Goal: Information Seeking & Learning: Learn about a topic

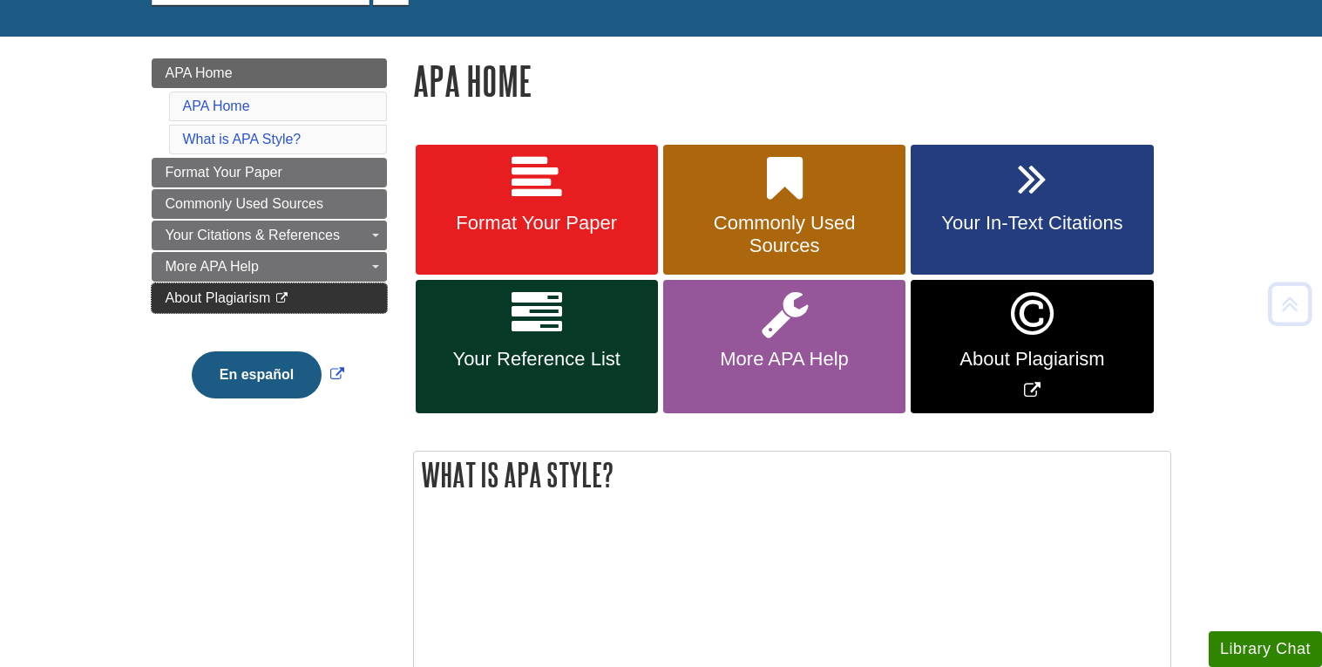
scroll to position [203, 0]
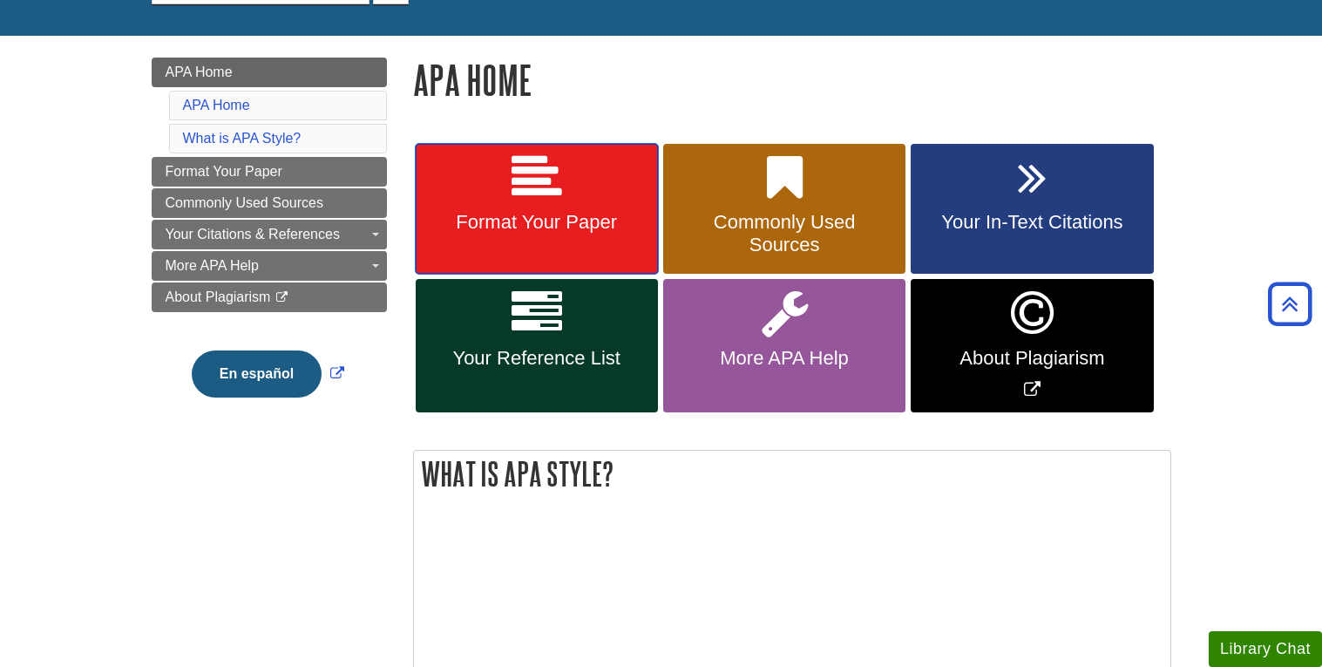
click at [519, 195] on icon at bounding box center [536, 177] width 51 height 51
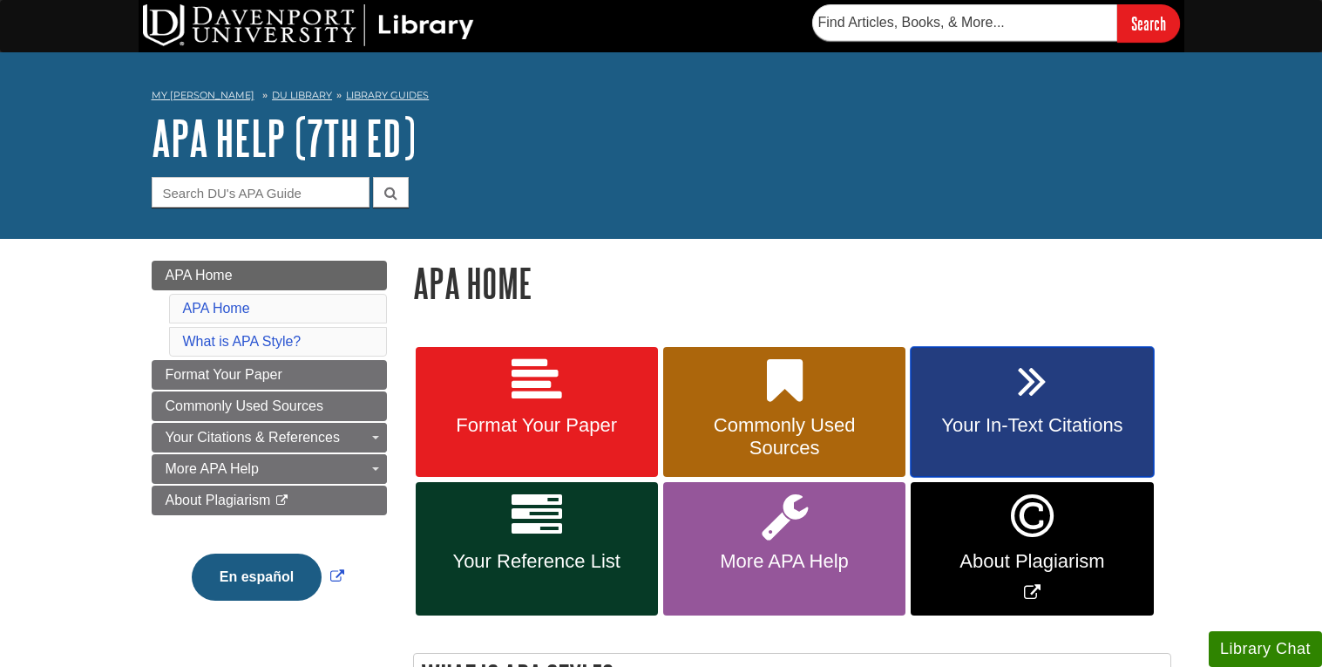
click at [958, 379] on link "Your In-Text Citations" at bounding box center [1032, 412] width 242 height 131
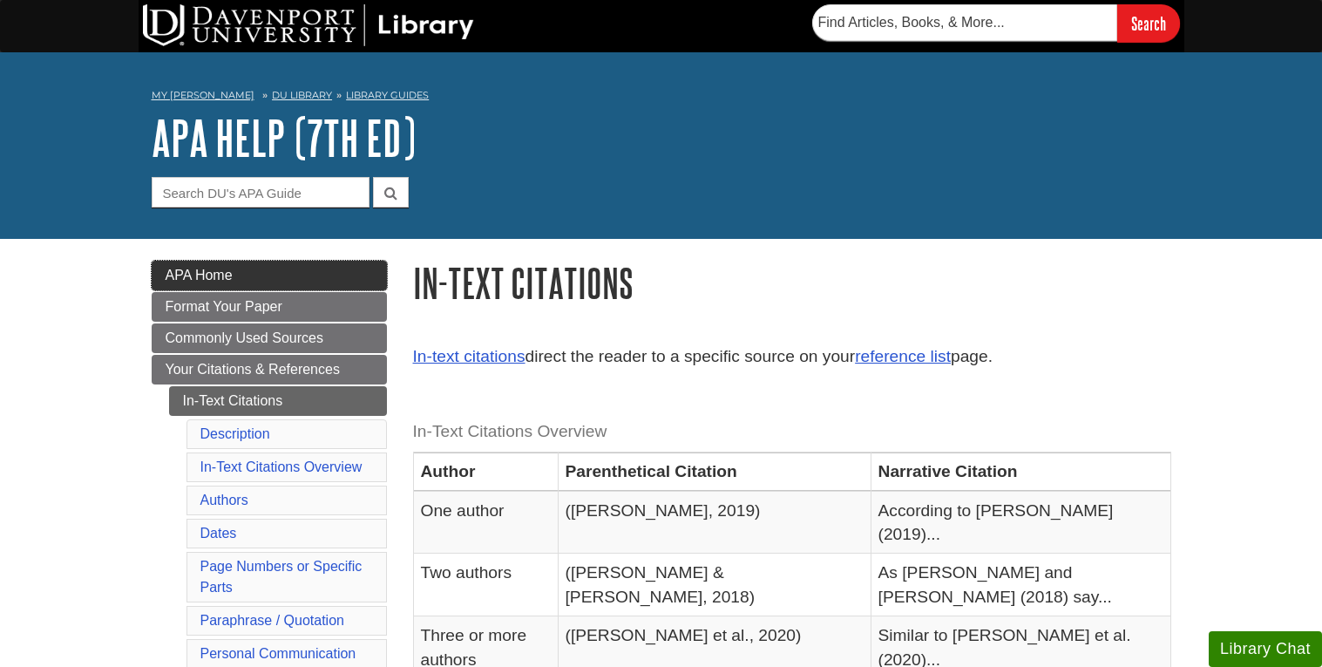
click at [199, 278] on span "APA Home" at bounding box center [199, 275] width 67 height 15
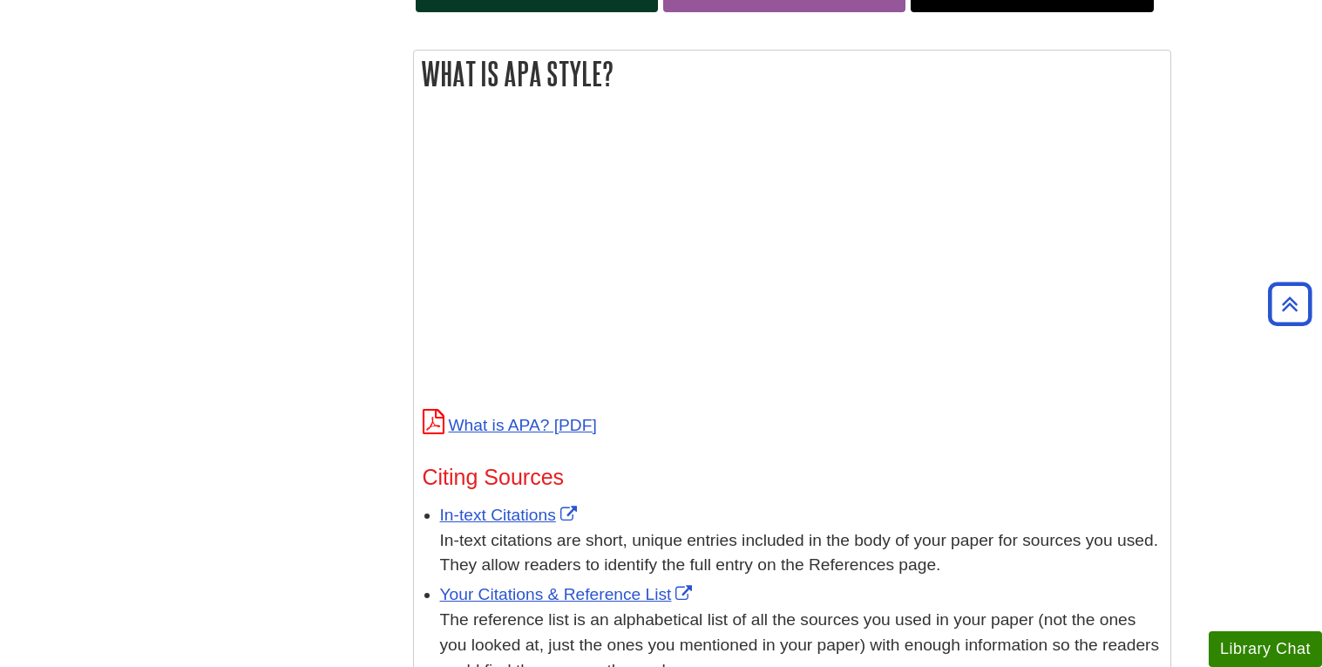
scroll to position [607, 0]
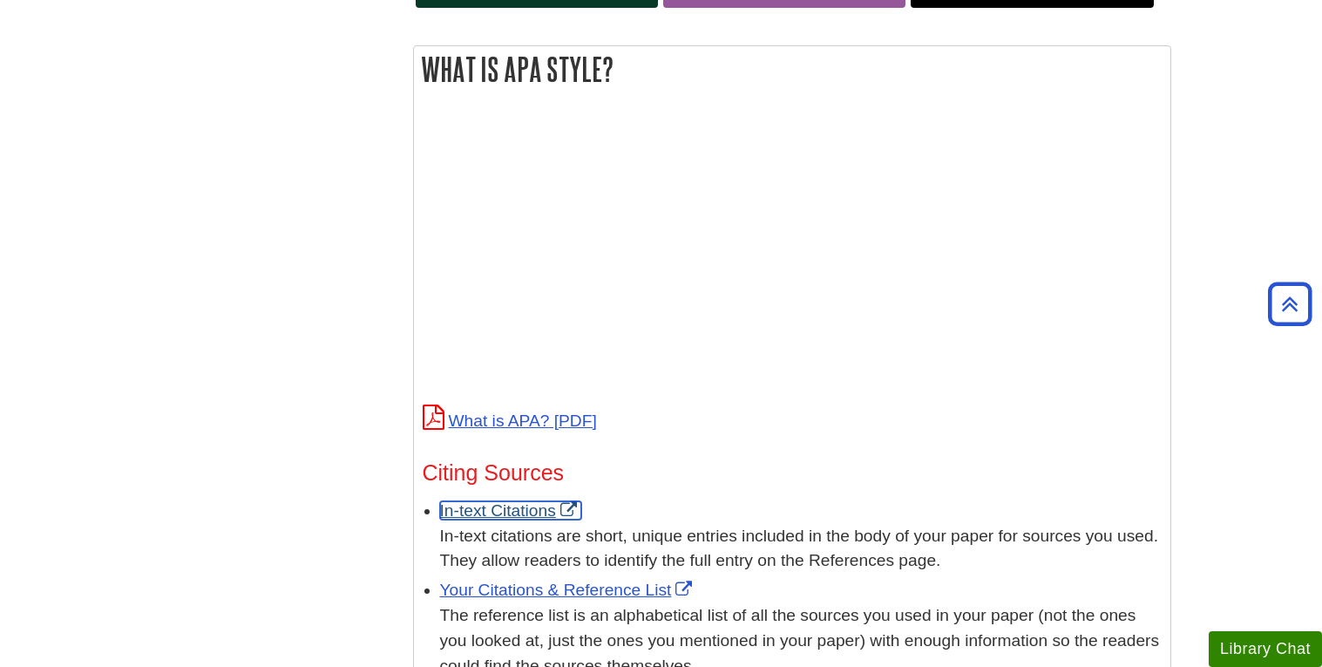
click at [459, 511] on link "In-text Citations" at bounding box center [510, 510] width 141 height 18
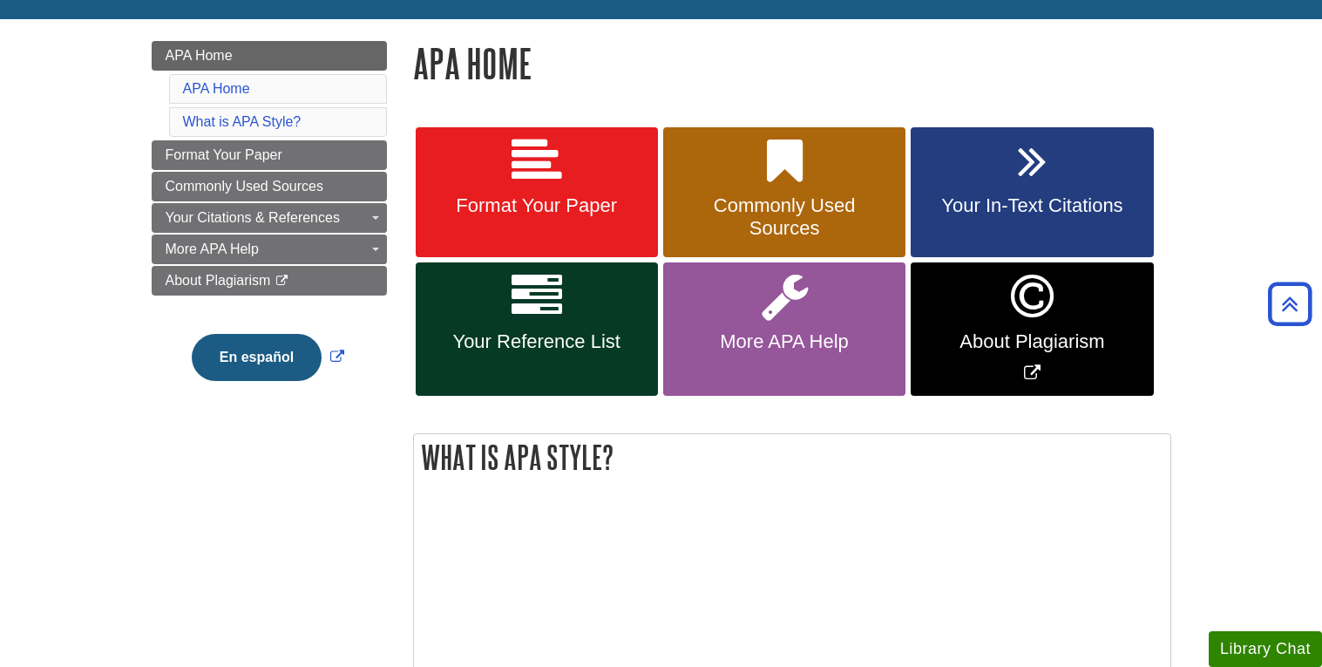
scroll to position [217, 0]
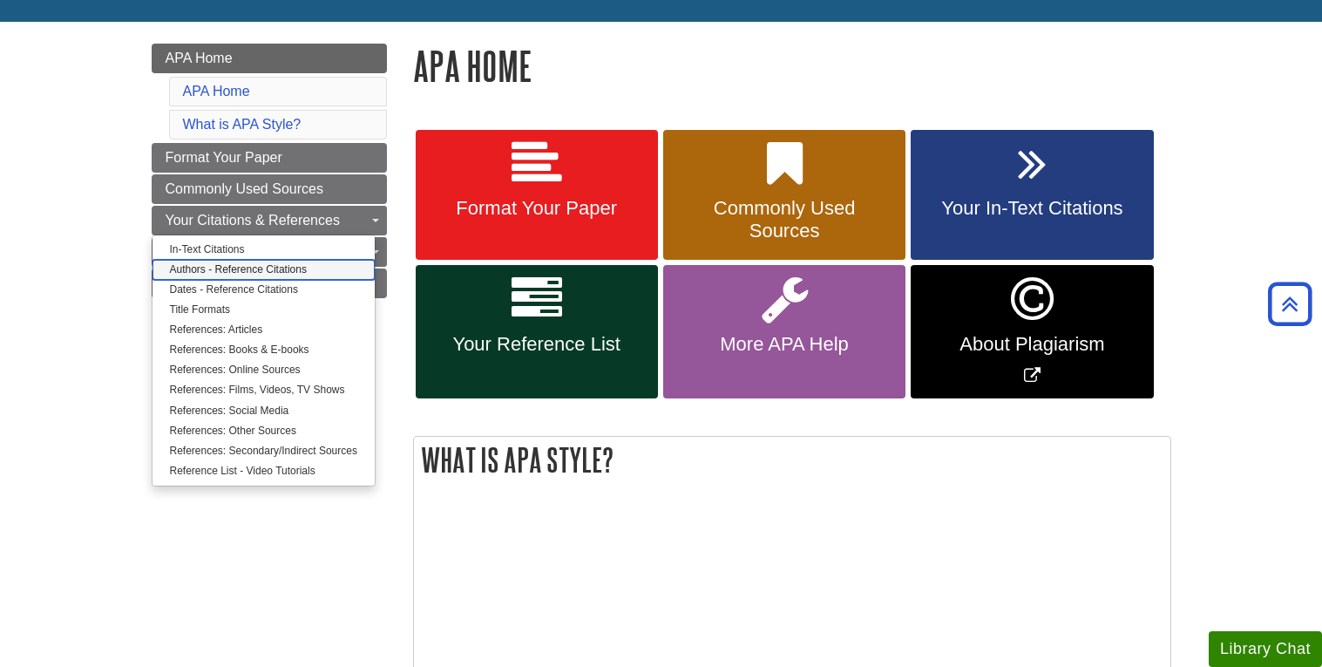
click at [272, 268] on link "Authors - Reference Citations" at bounding box center [263, 270] width 222 height 20
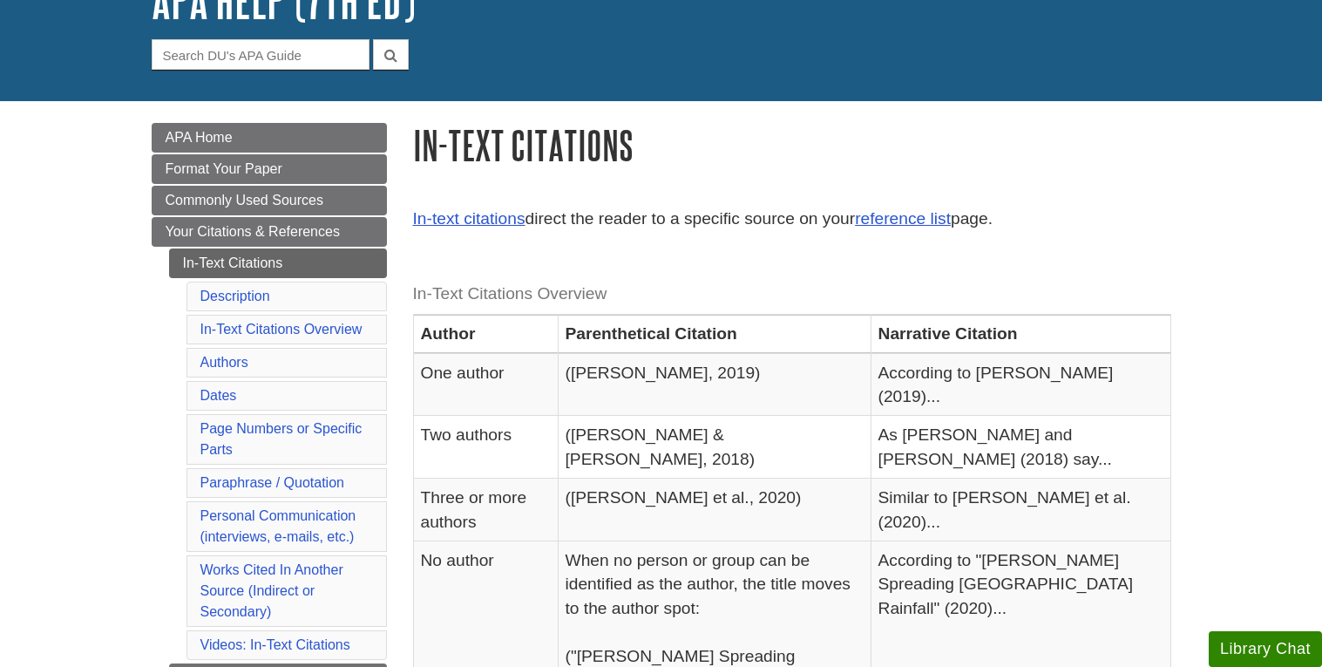
scroll to position [142, 0]
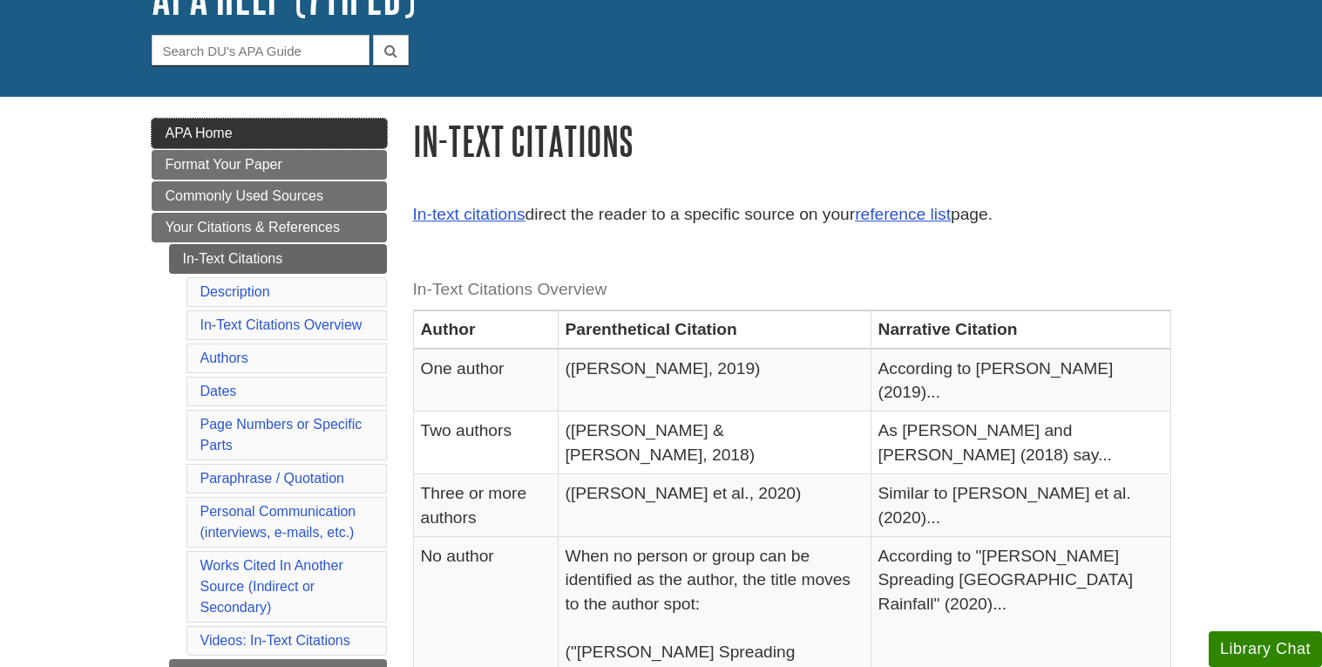
click at [240, 125] on link "APA Home" at bounding box center [269, 134] width 235 height 30
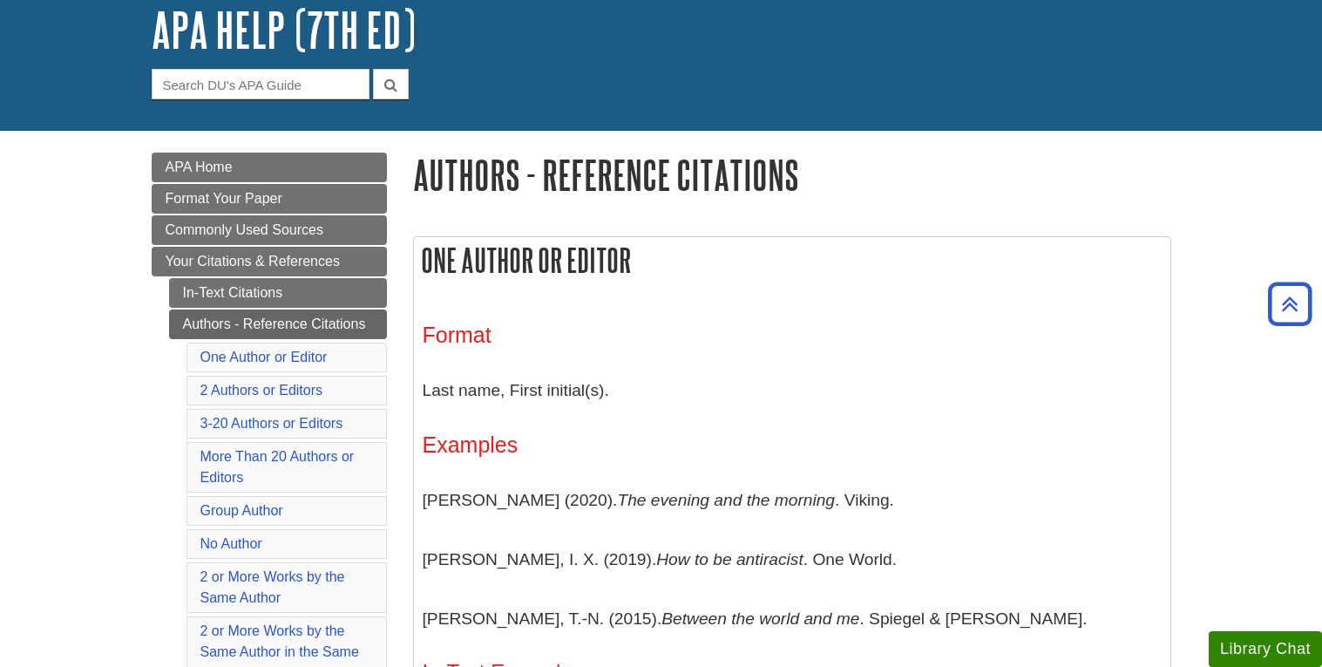
scroll to position [102, 0]
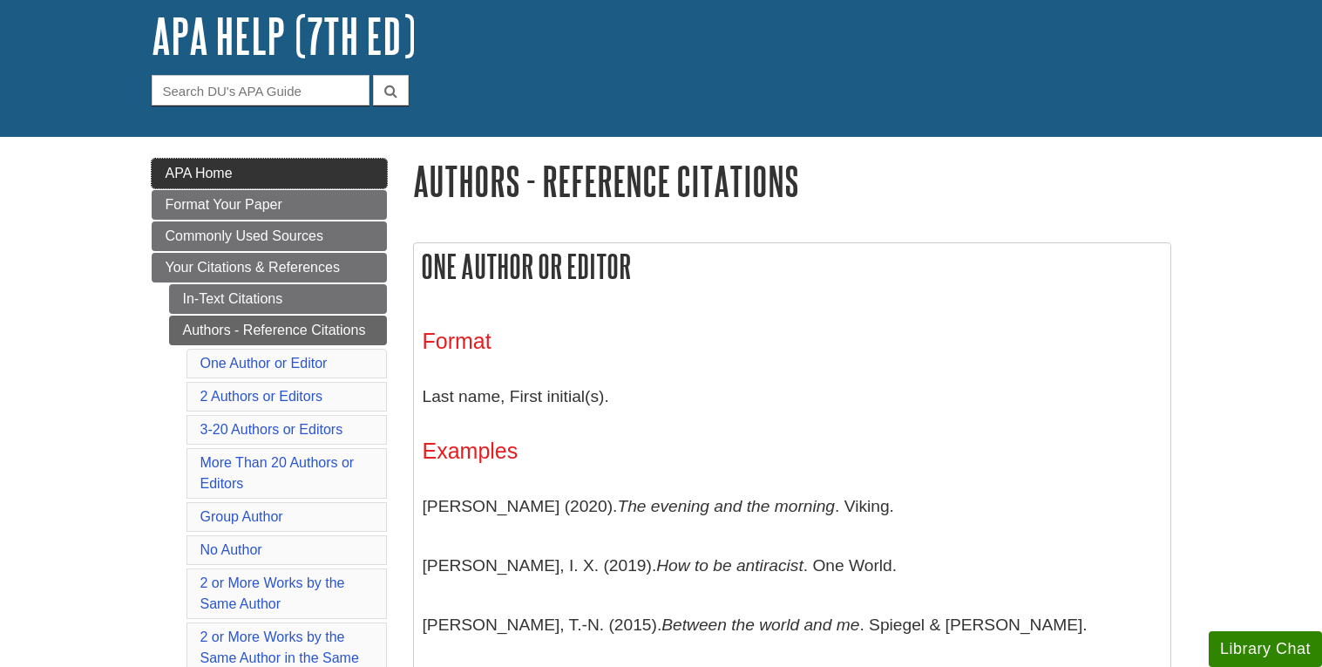
click at [197, 174] on span "APA Home" at bounding box center [199, 173] width 67 height 15
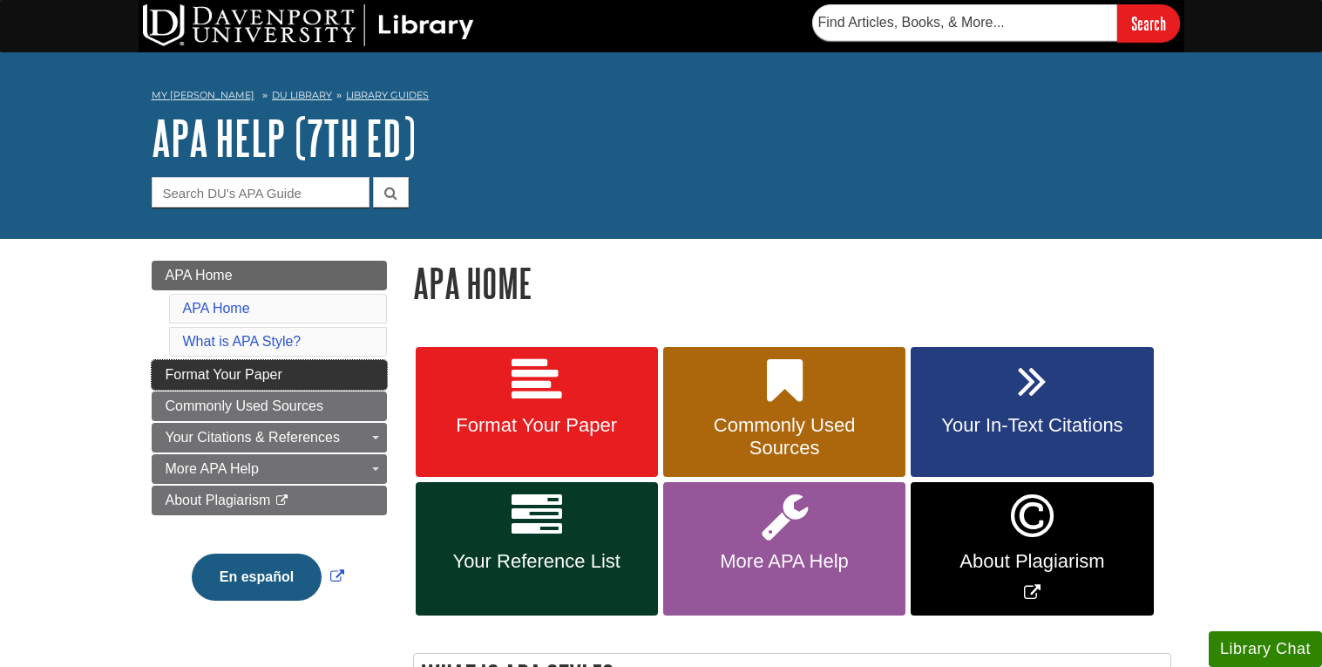
click at [234, 373] on span "Format Your Paper" at bounding box center [224, 374] width 117 height 15
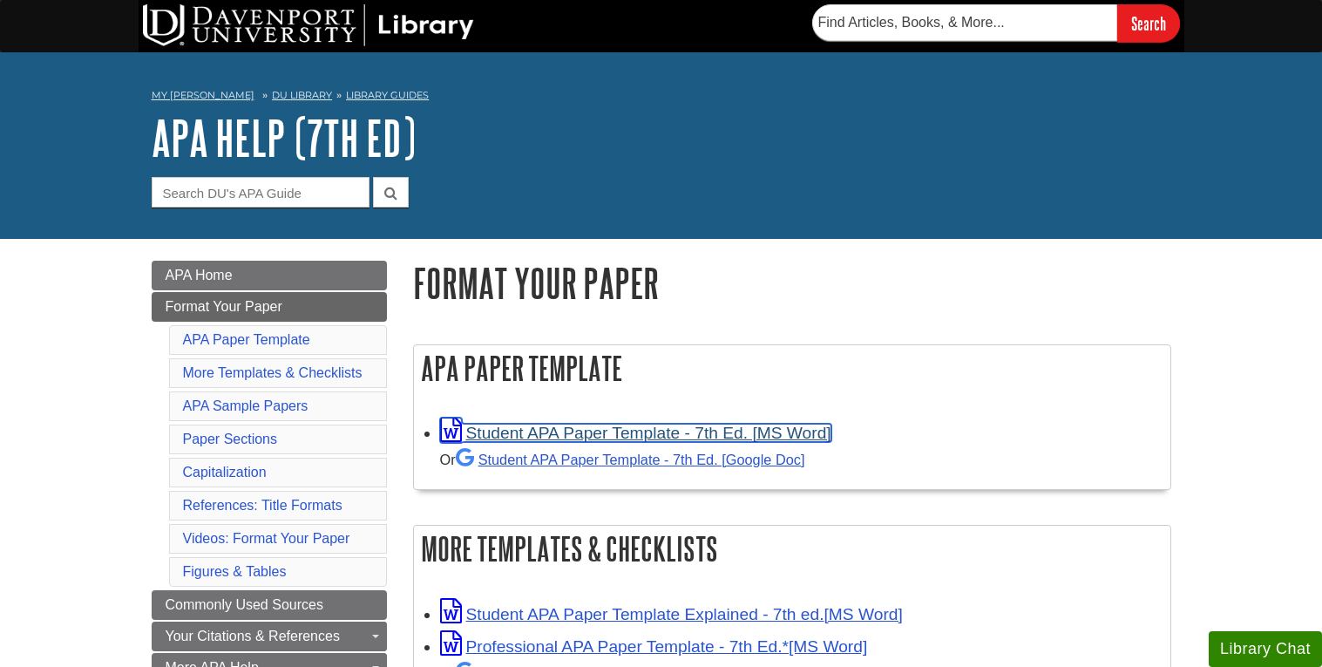
click at [574, 441] on link "Student APA Paper Template - 7th Ed. [MS Word]" at bounding box center [635, 432] width 391 height 18
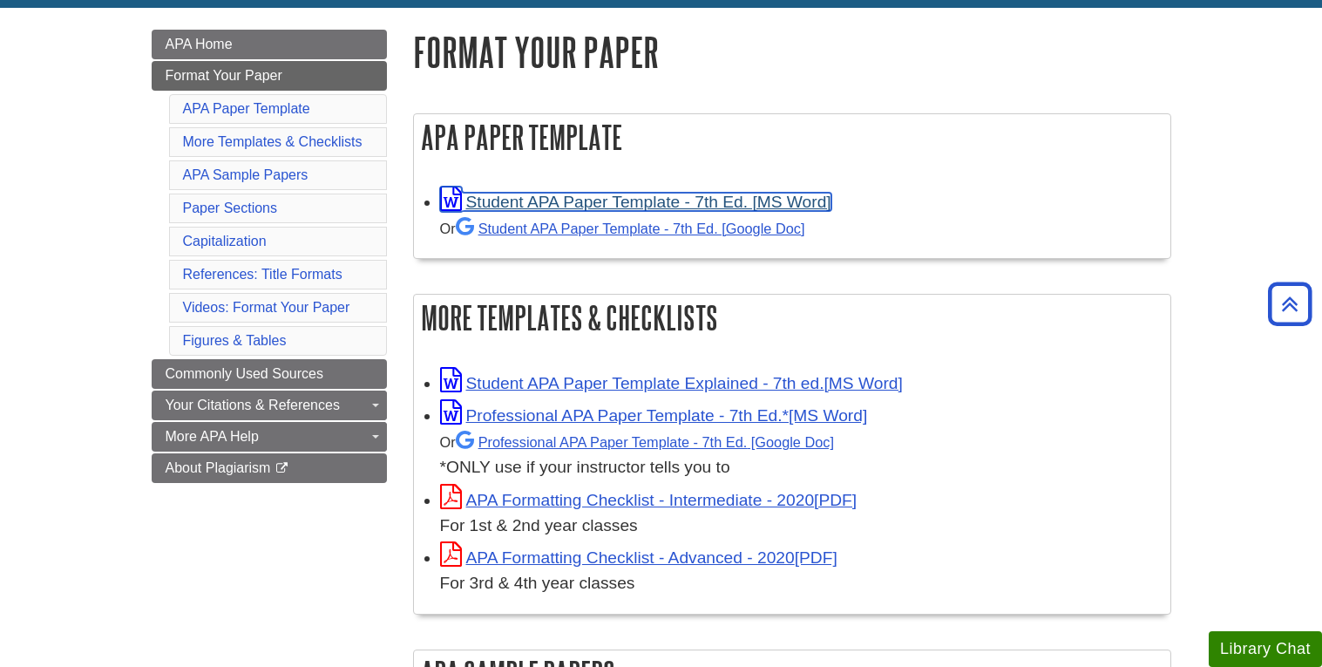
scroll to position [234, 0]
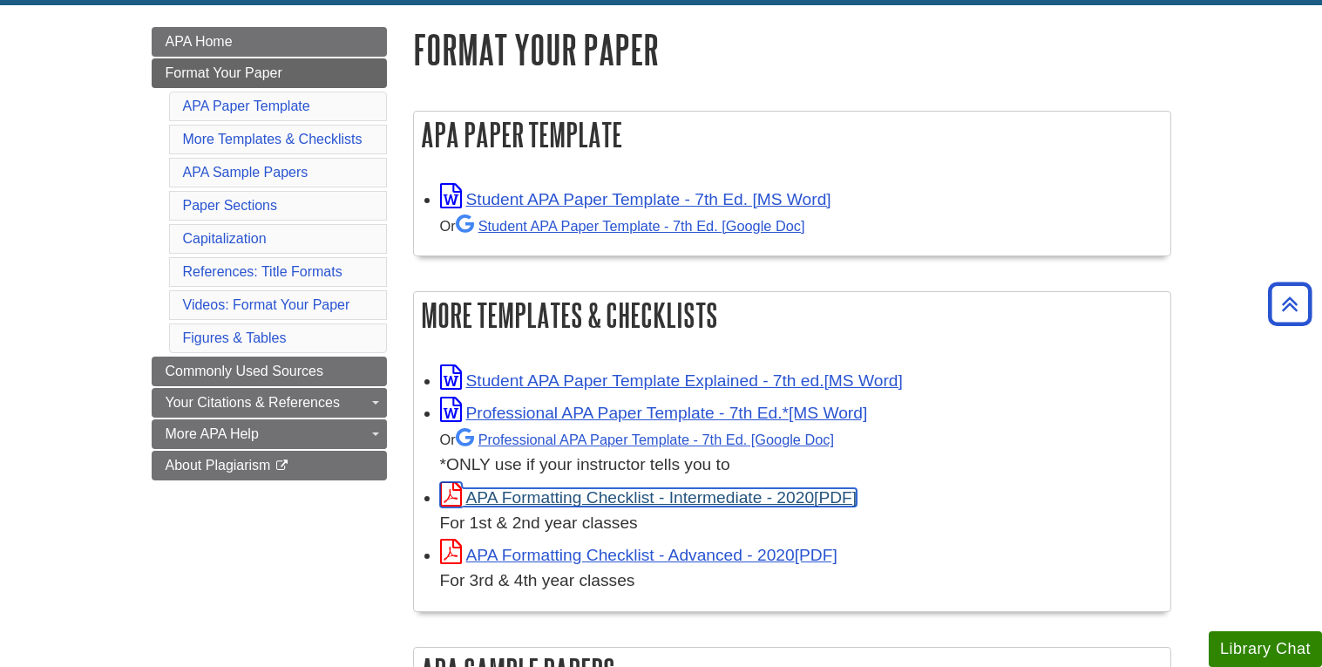
click at [603, 503] on link "APA Formatting Checklist - Intermediate - 2020" at bounding box center [648, 497] width 417 height 18
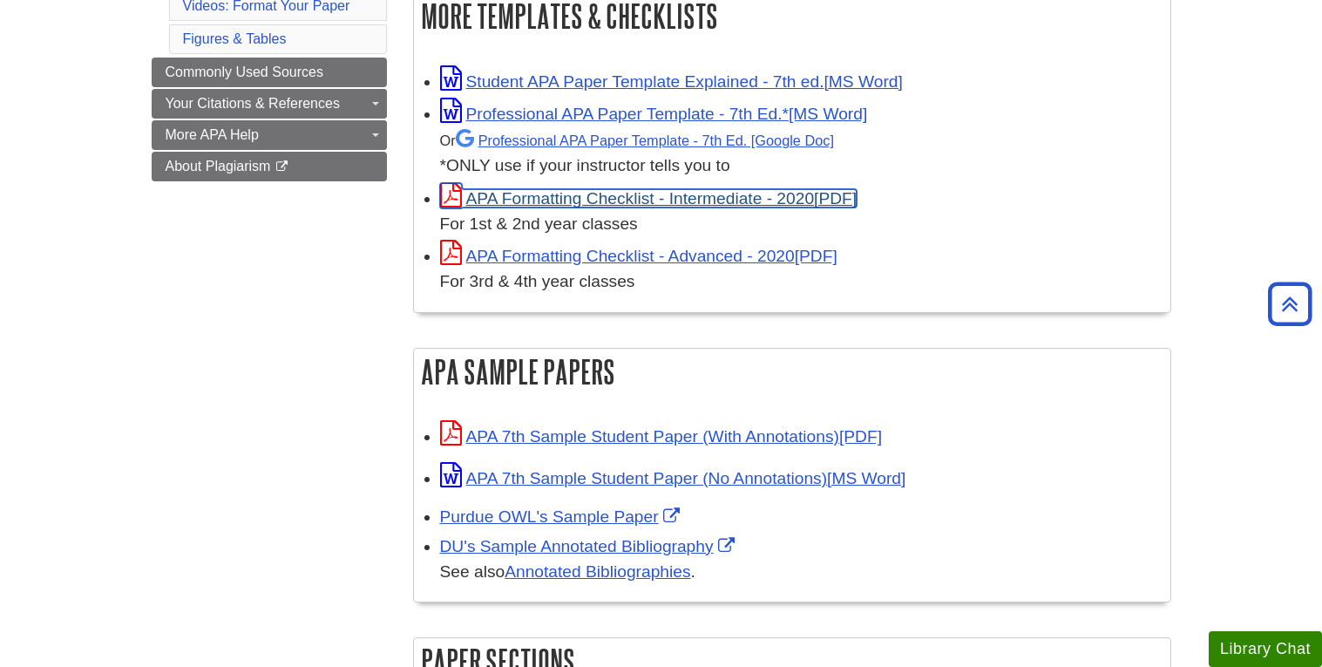
scroll to position [536, 0]
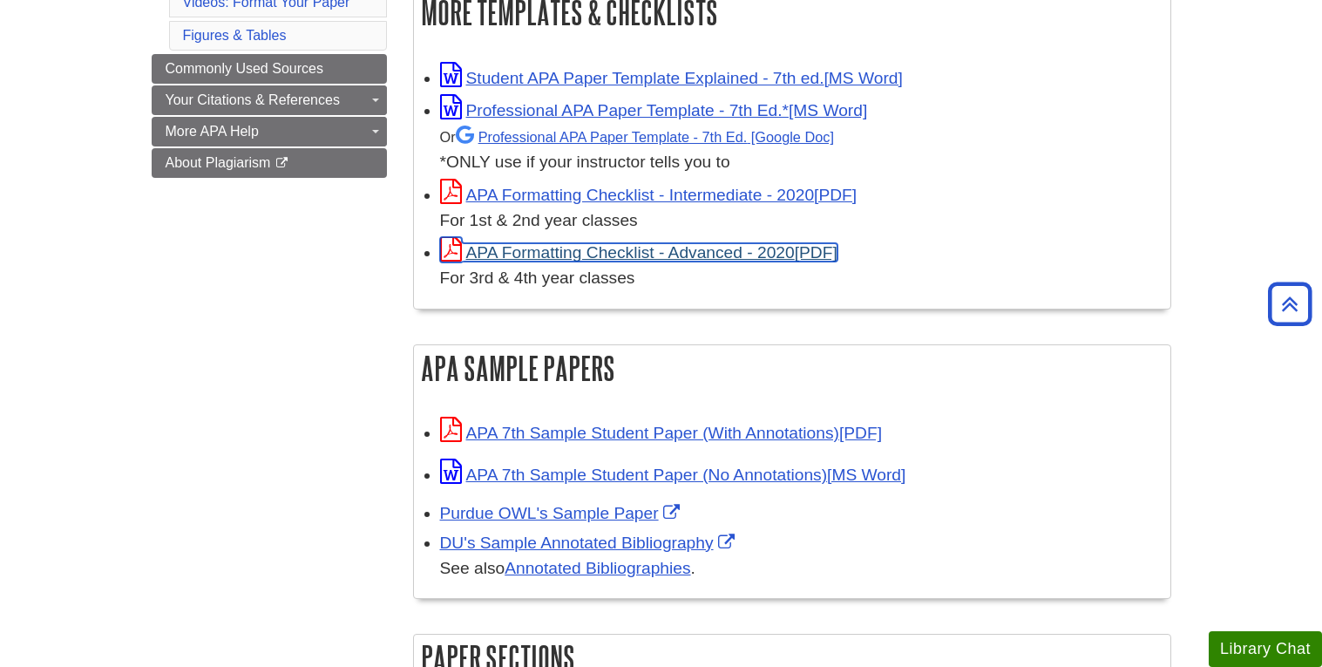
click at [663, 248] on link "APA Formatting Checklist - Advanced - 2020" at bounding box center [638, 252] width 397 height 18
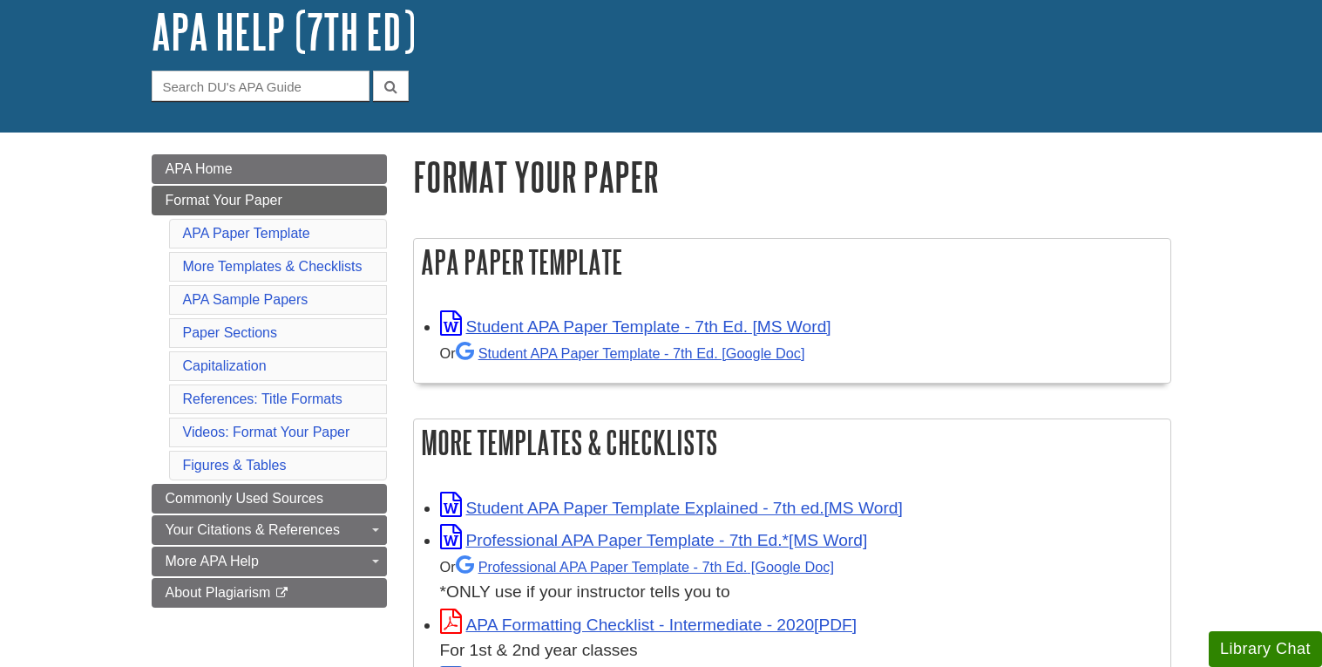
scroll to position [108, 0]
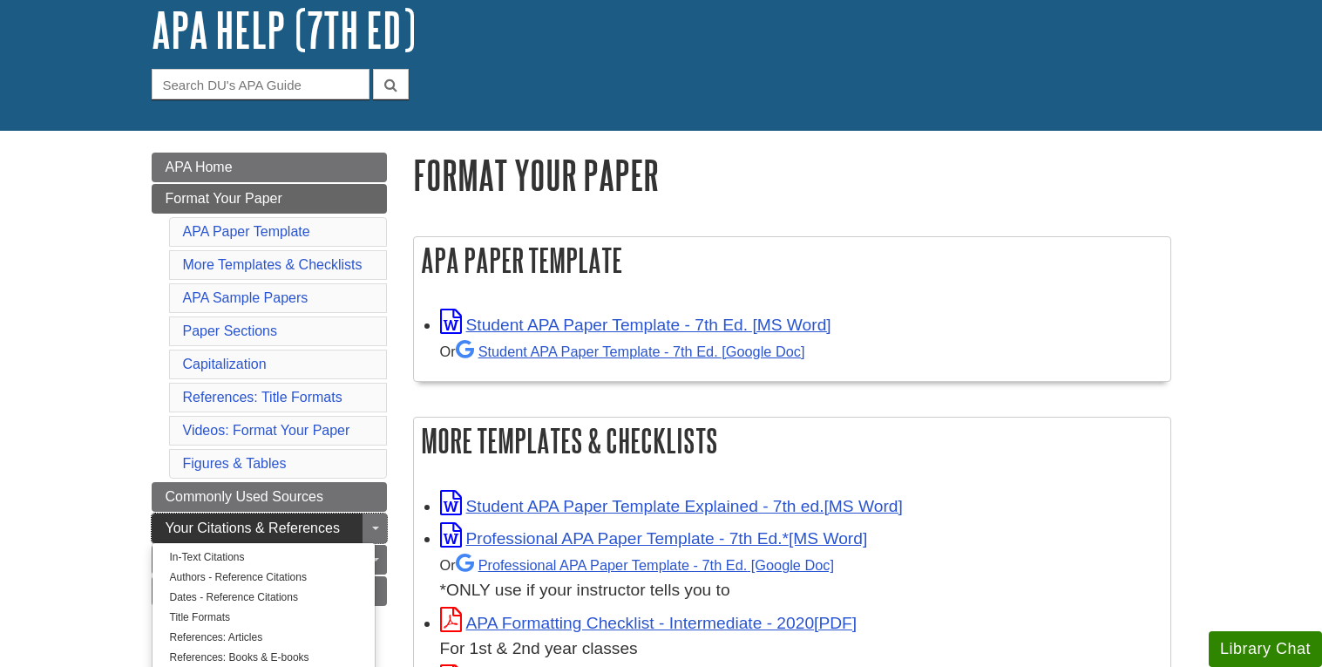
click at [219, 532] on span "Your Citations & References" at bounding box center [253, 527] width 174 height 15
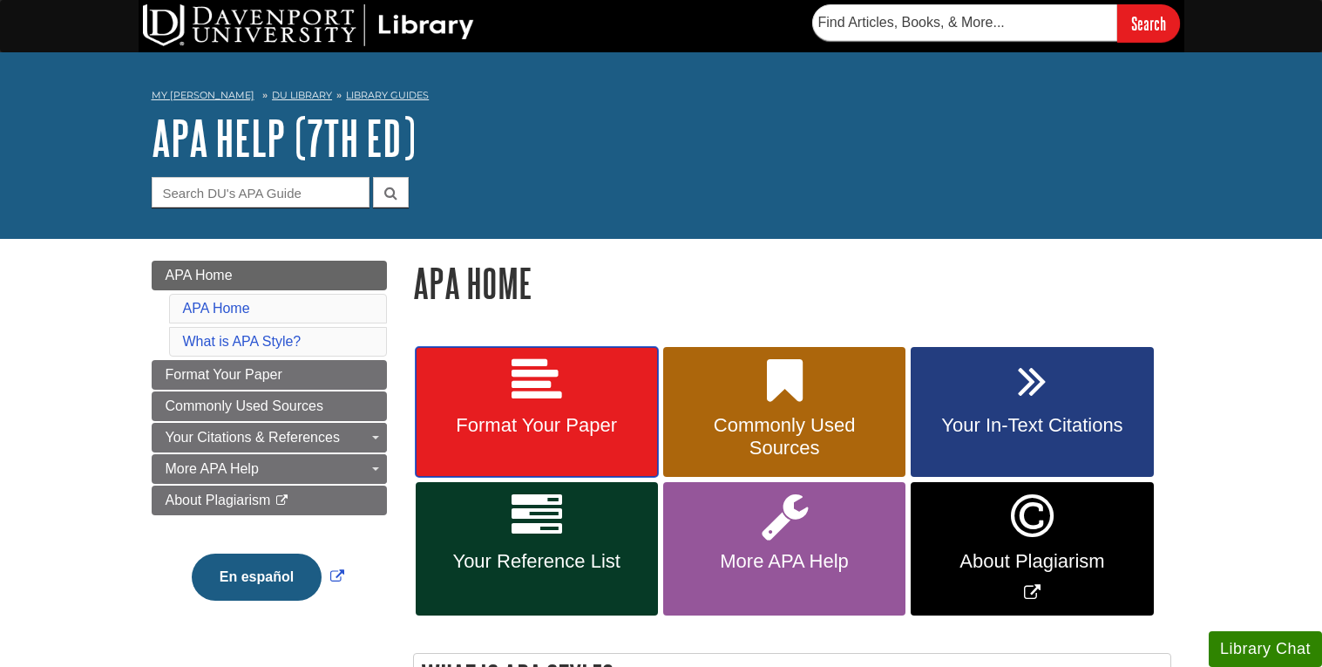
click at [452, 387] on link "Format Your Paper" at bounding box center [537, 412] width 242 height 131
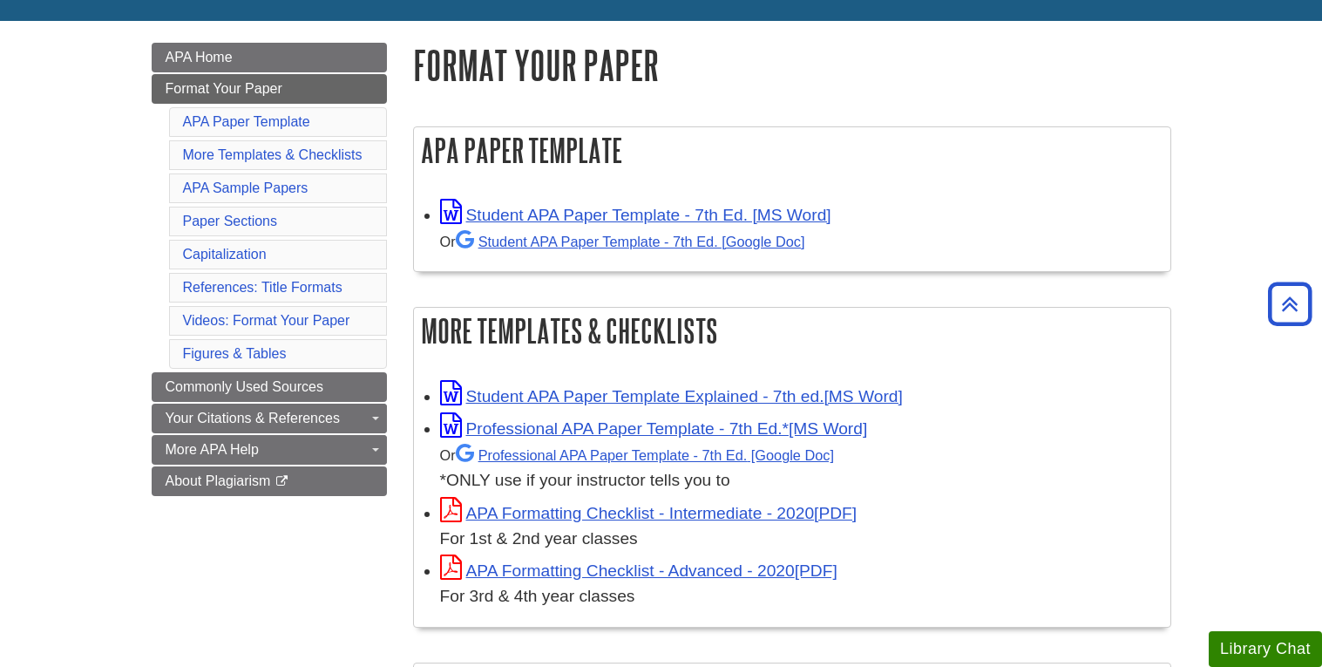
scroll to position [218, 0]
click at [581, 240] on link "Student APA Paper Template - 7th Ed. [Google Doc]" at bounding box center [630, 242] width 349 height 16
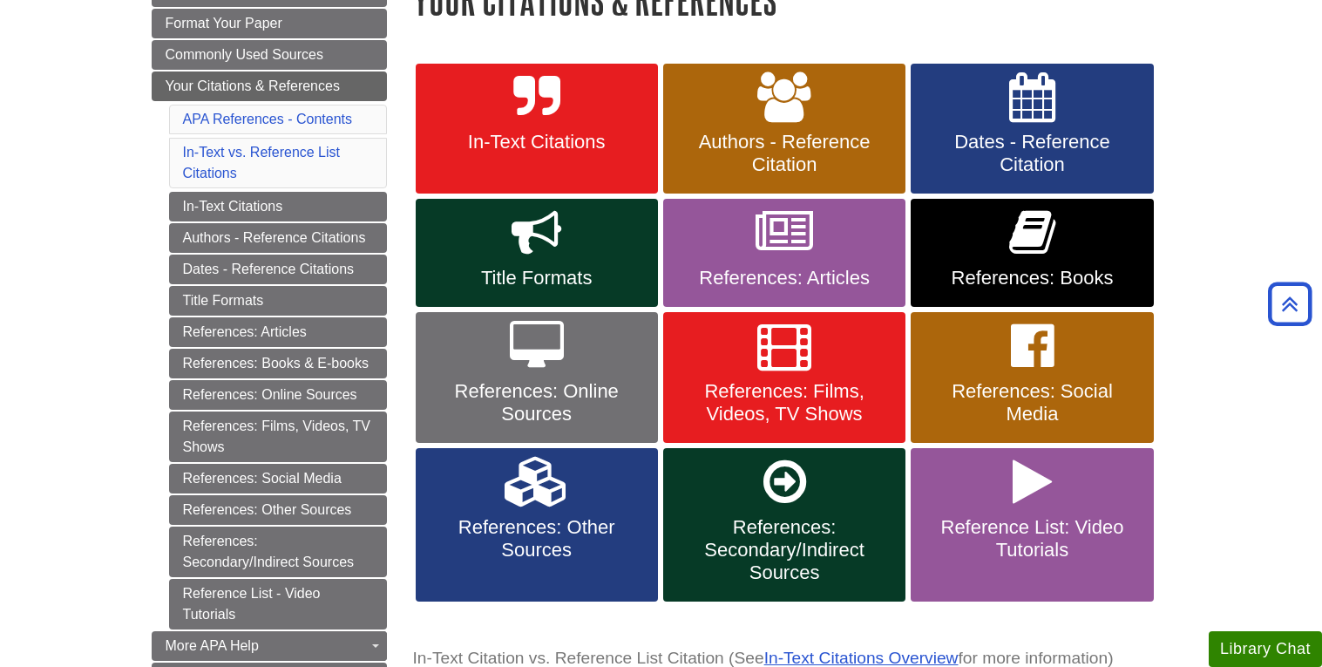
scroll to position [282, 0]
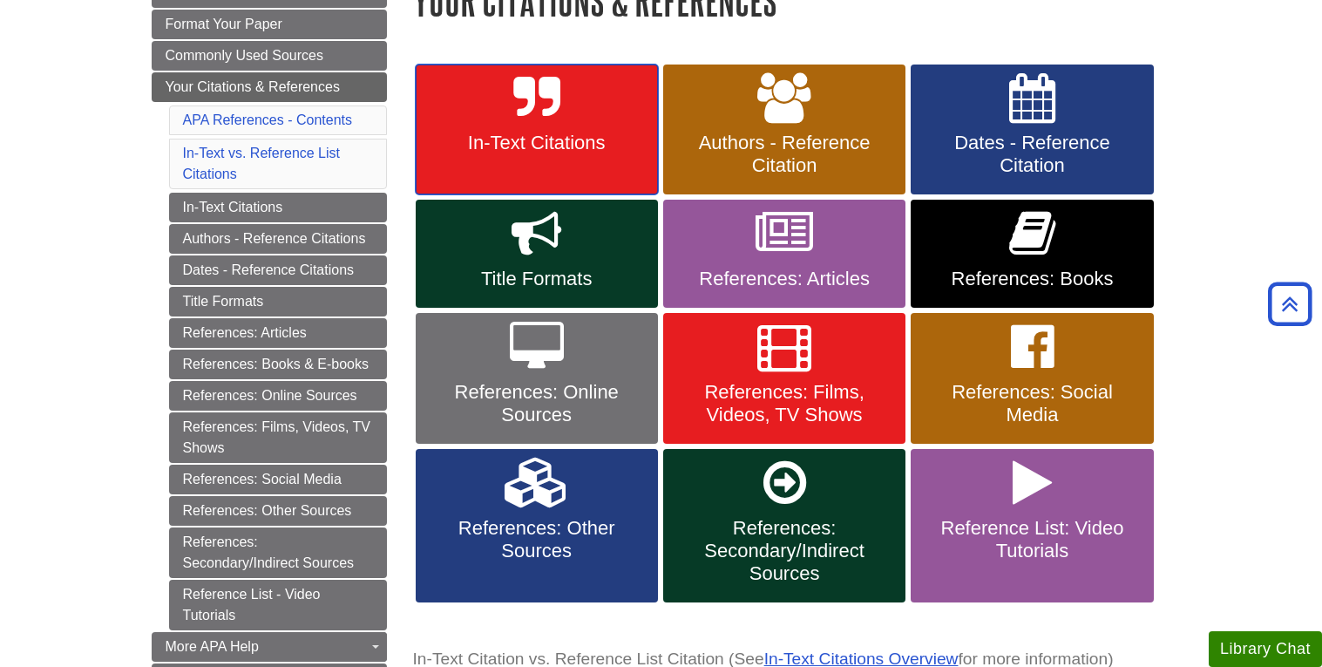
click at [484, 185] on link "In-Text Citations" at bounding box center [537, 129] width 242 height 131
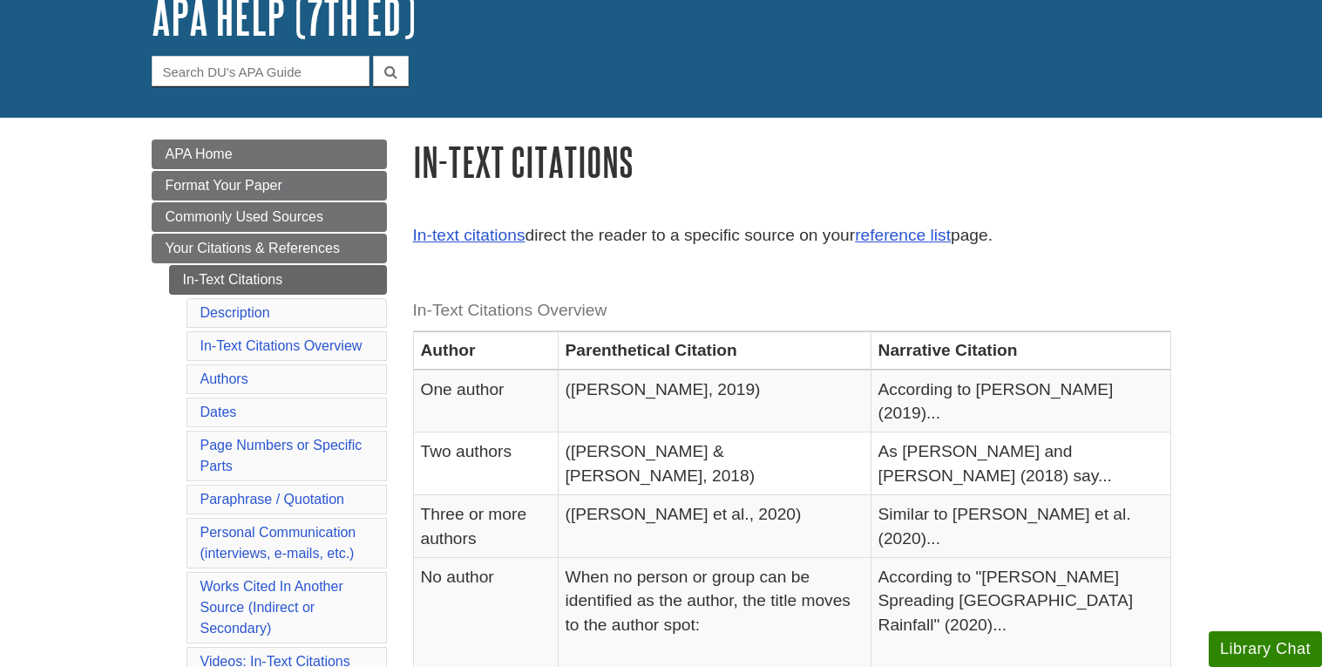
scroll to position [127, 0]
